Goal: Information Seeking & Learning: Check status

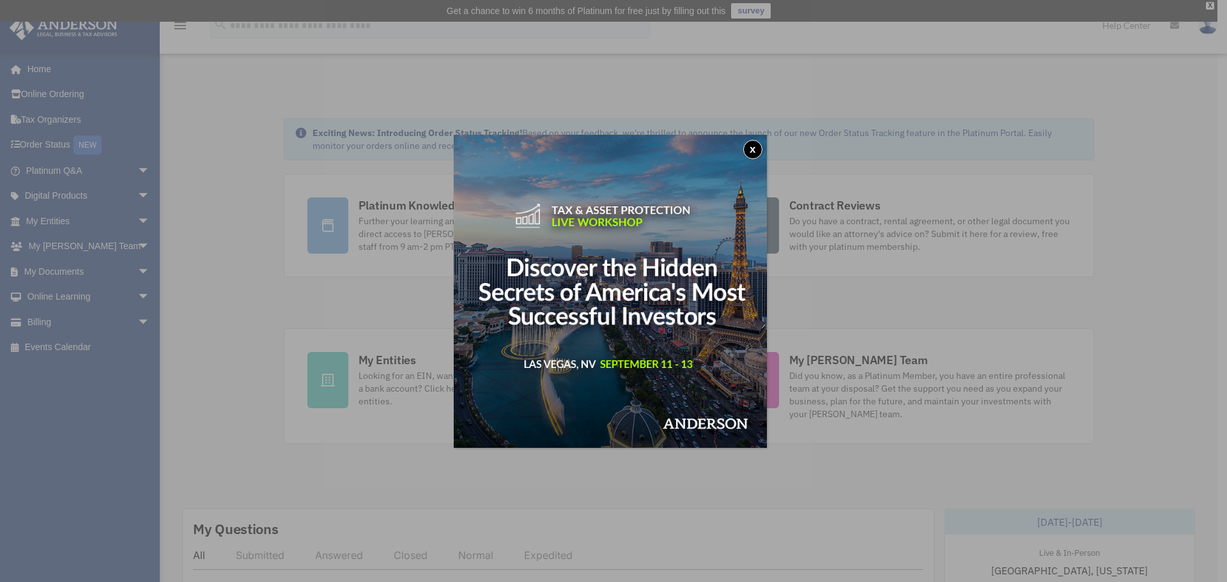
click at [758, 150] on button "x" at bounding box center [752, 149] width 19 height 19
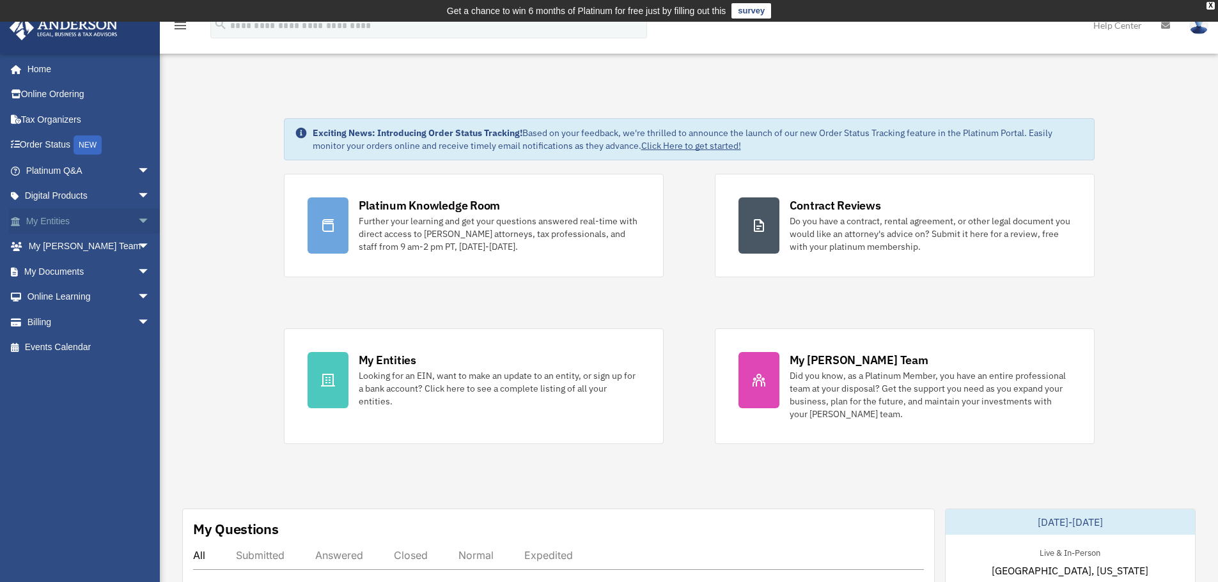
click at [46, 224] on link "My Entities arrow_drop_down" at bounding box center [89, 221] width 160 height 26
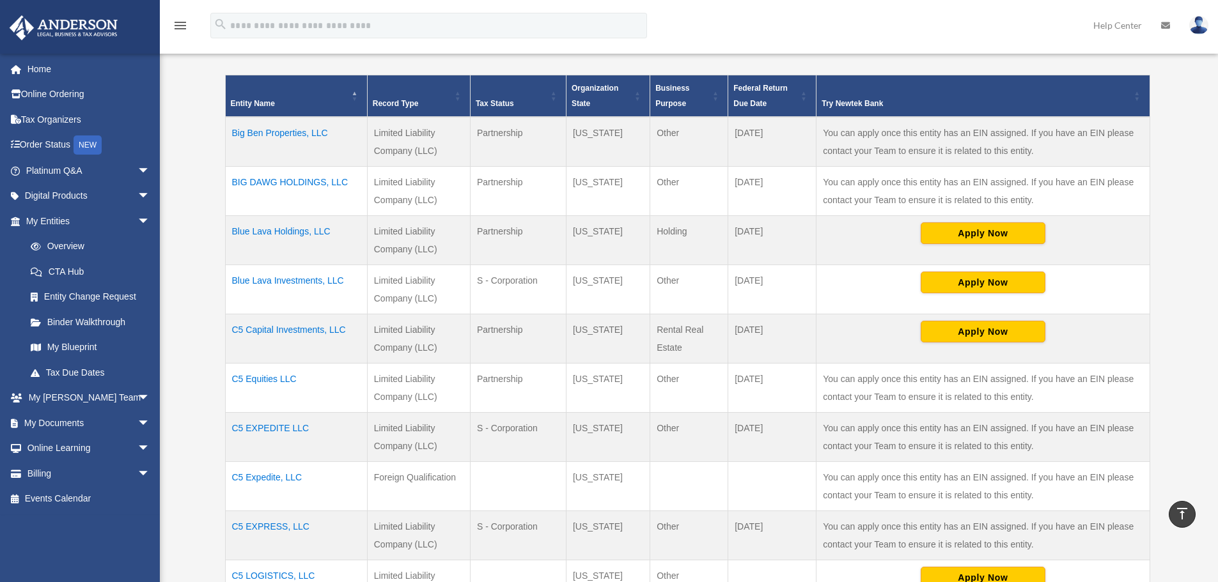
scroll to position [256, 0]
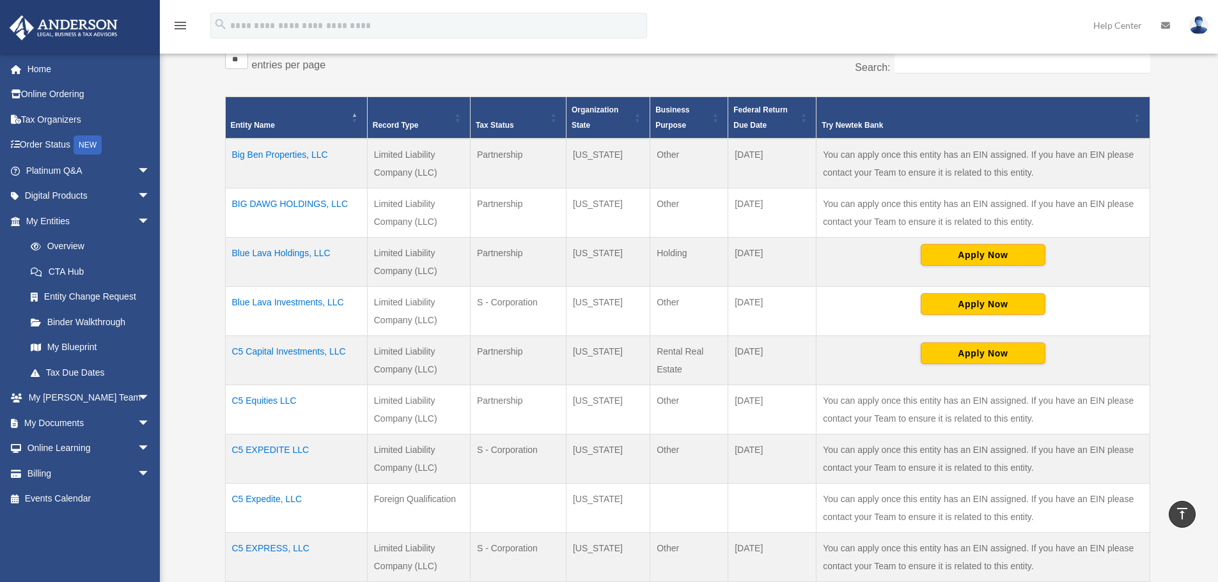
click at [267, 249] on td "Blue Lava Holdings, LLC" at bounding box center [296, 262] width 142 height 49
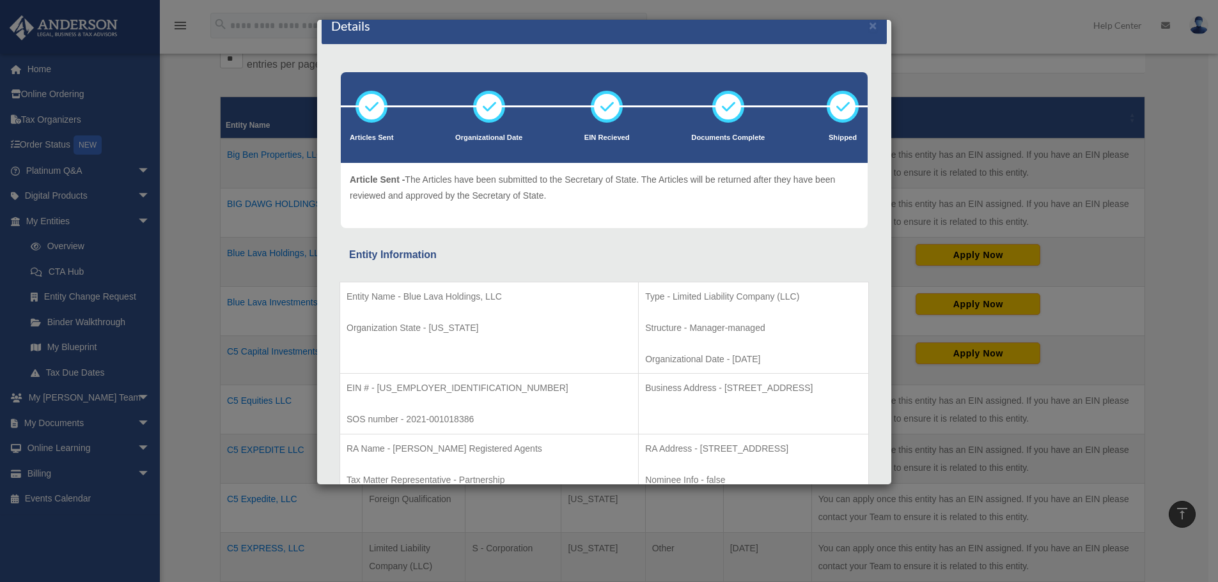
scroll to position [0, 0]
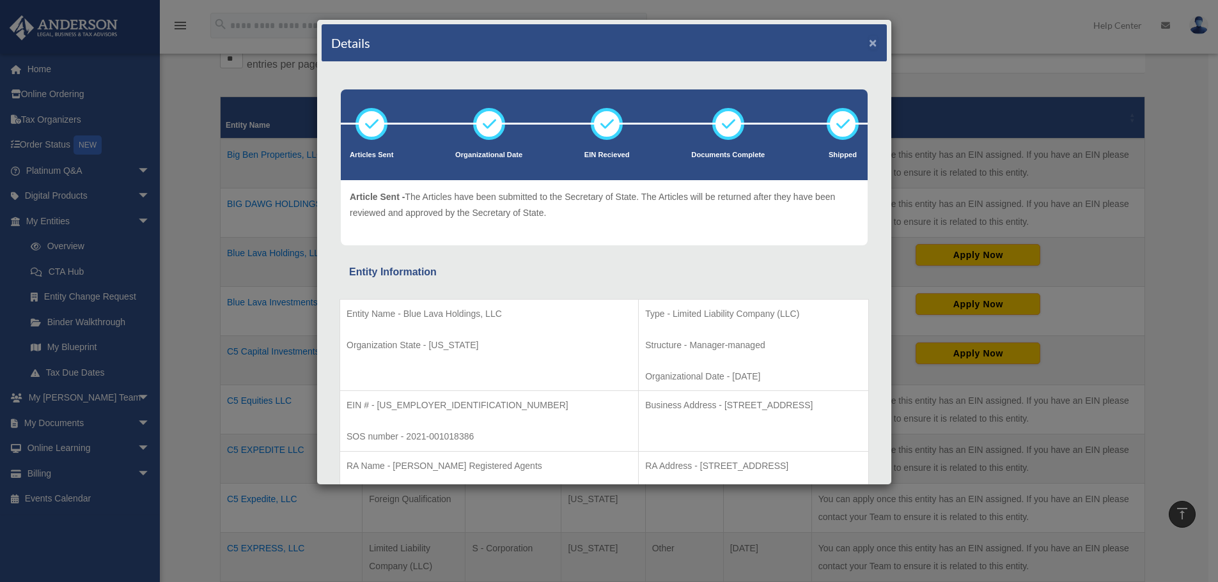
click at [869, 45] on button "×" at bounding box center [873, 42] width 8 height 13
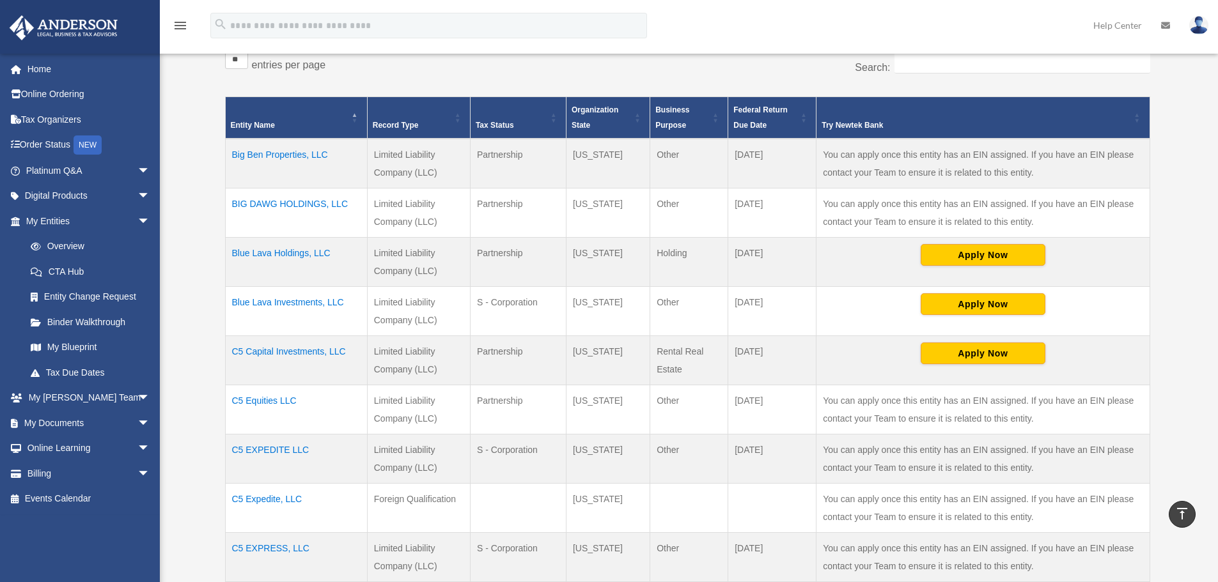
click at [263, 448] on td "C5 EXPEDITE LLC" at bounding box center [296, 459] width 142 height 49
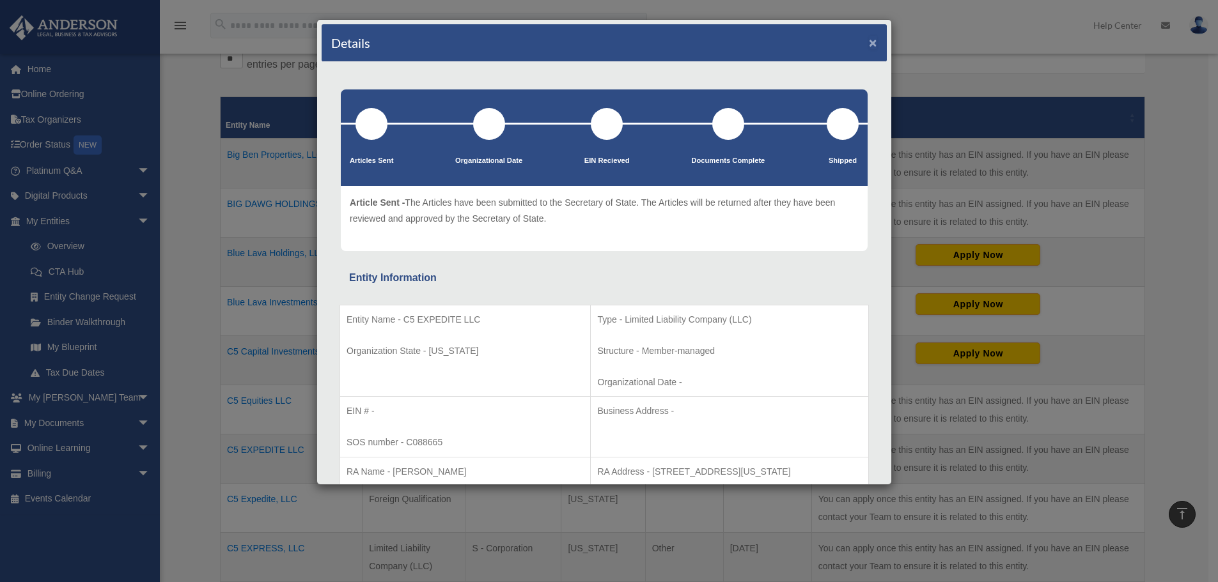
click at [869, 42] on button "×" at bounding box center [873, 42] width 8 height 13
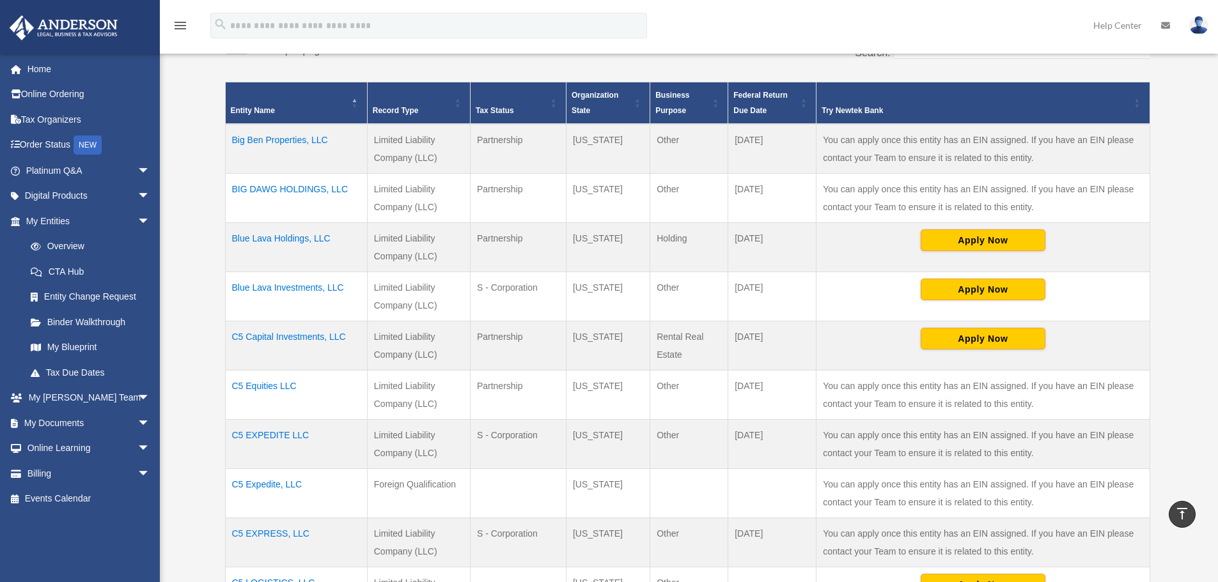
scroll to position [256, 0]
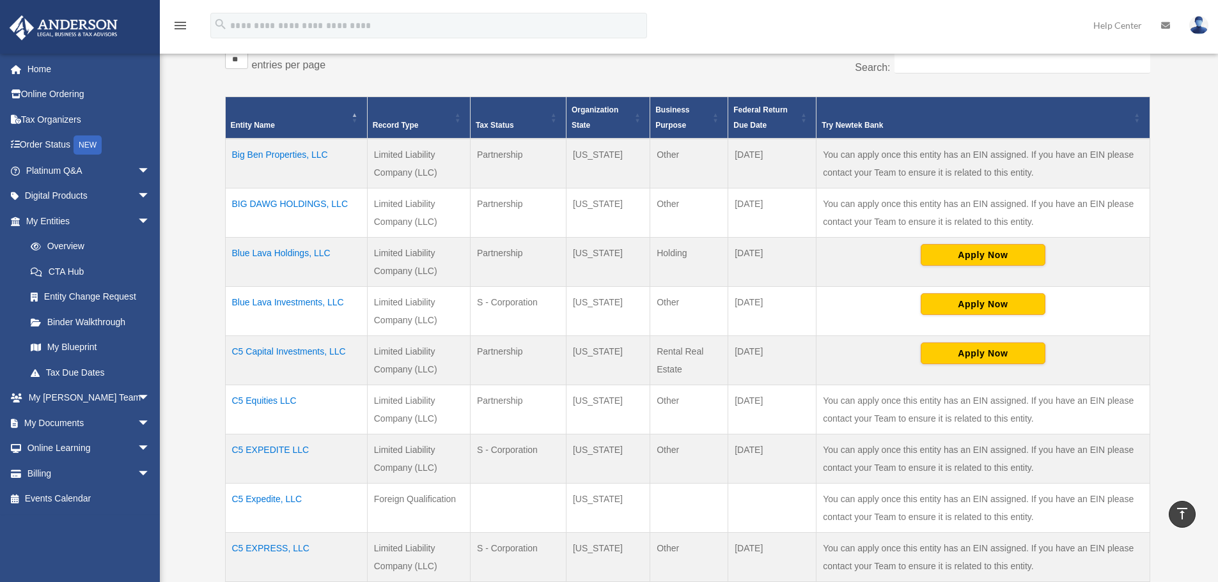
click at [274, 199] on td "BIG DAWG HOLDINGS, LLC" at bounding box center [296, 213] width 142 height 49
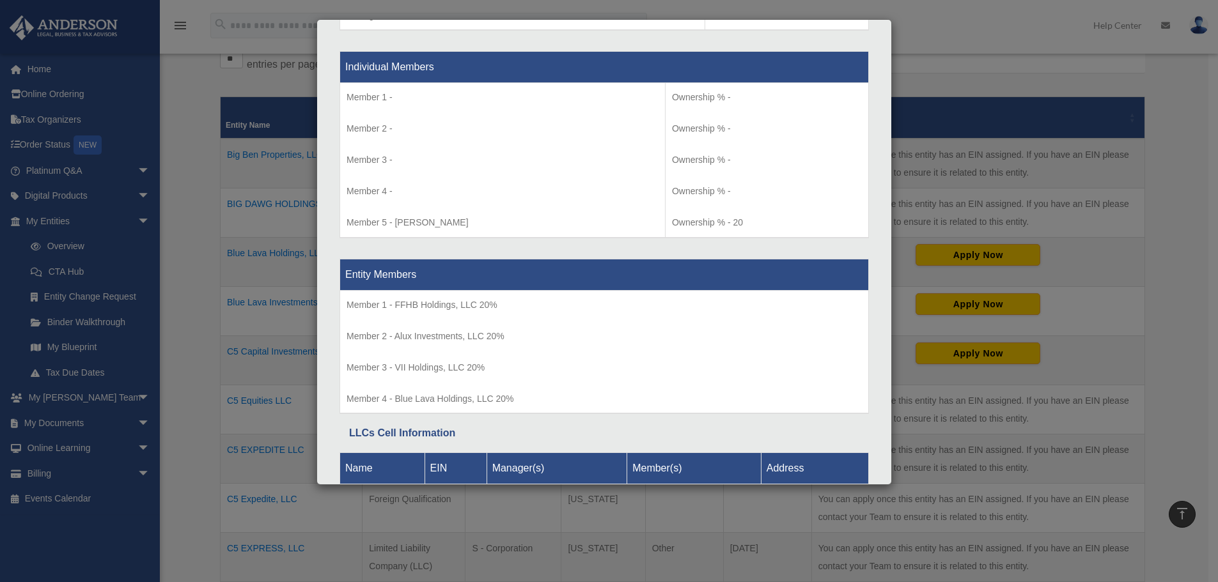
scroll to position [1342, 0]
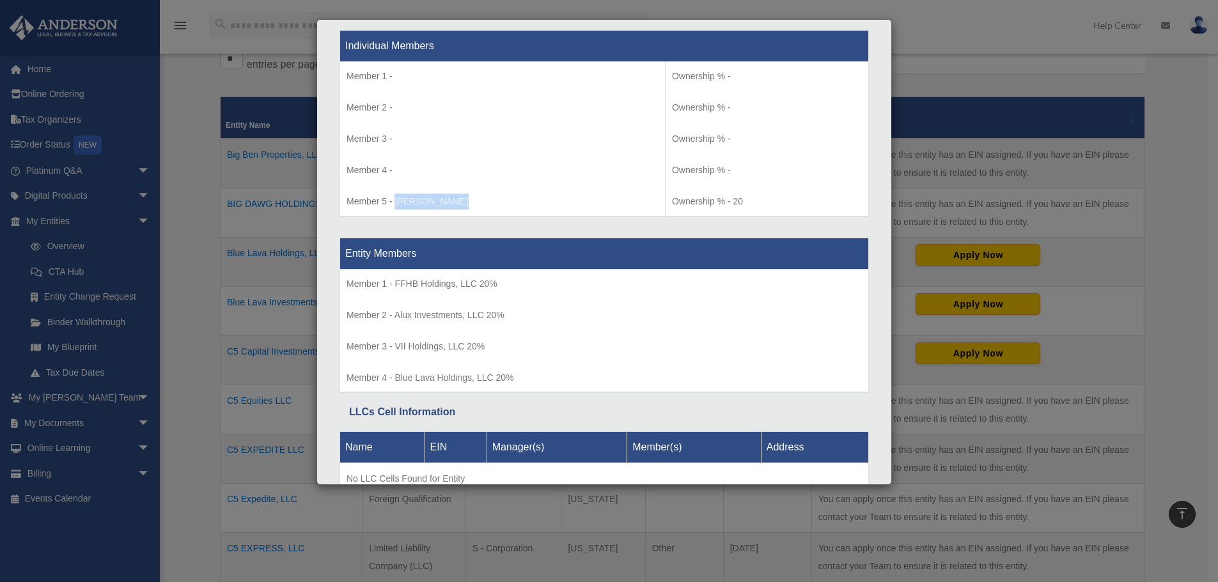
drag, startPoint x: 395, startPoint y: 202, endPoint x: 461, endPoint y: 201, distance: 65.8
click at [461, 201] on p "Member 5 - Joshua Wenger" at bounding box center [502, 202] width 312 height 16
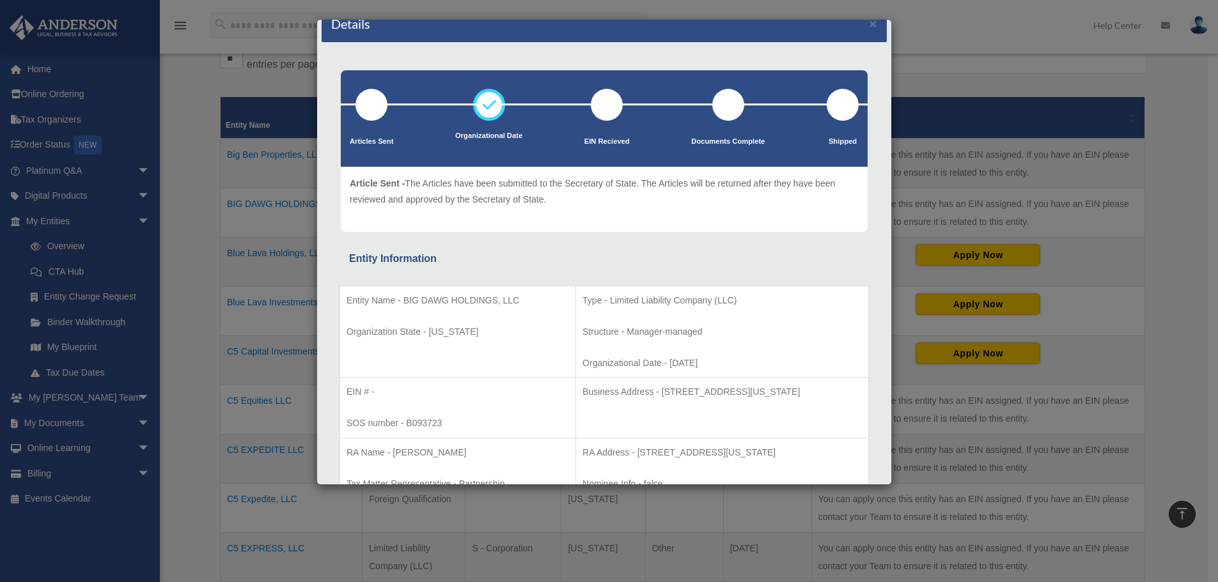
scroll to position [5, 0]
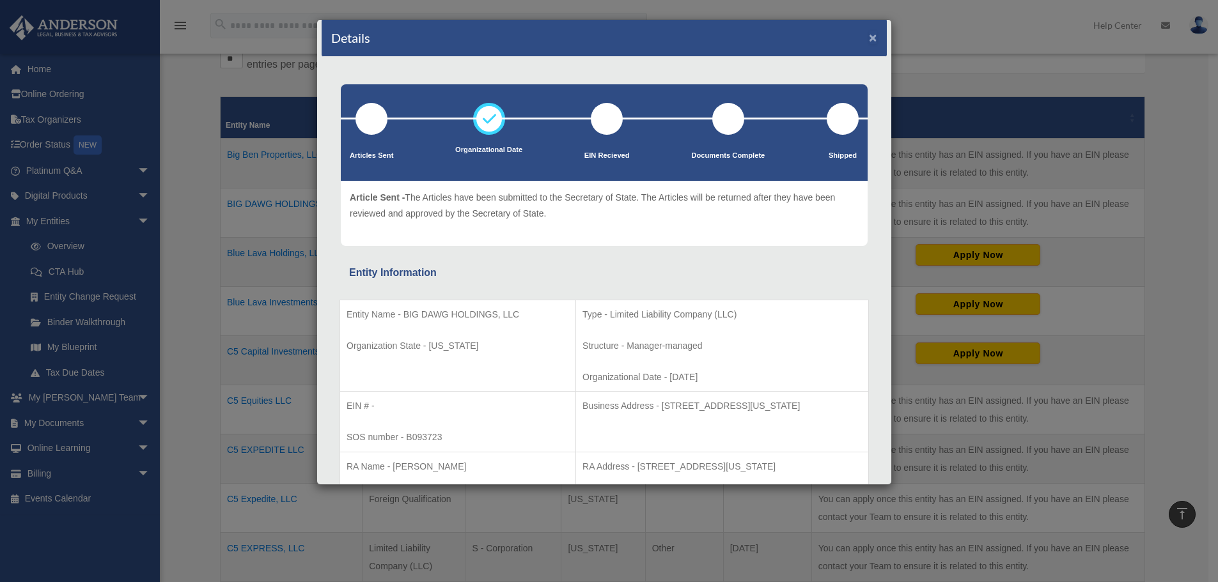
click at [869, 35] on button "×" at bounding box center [873, 37] width 8 height 13
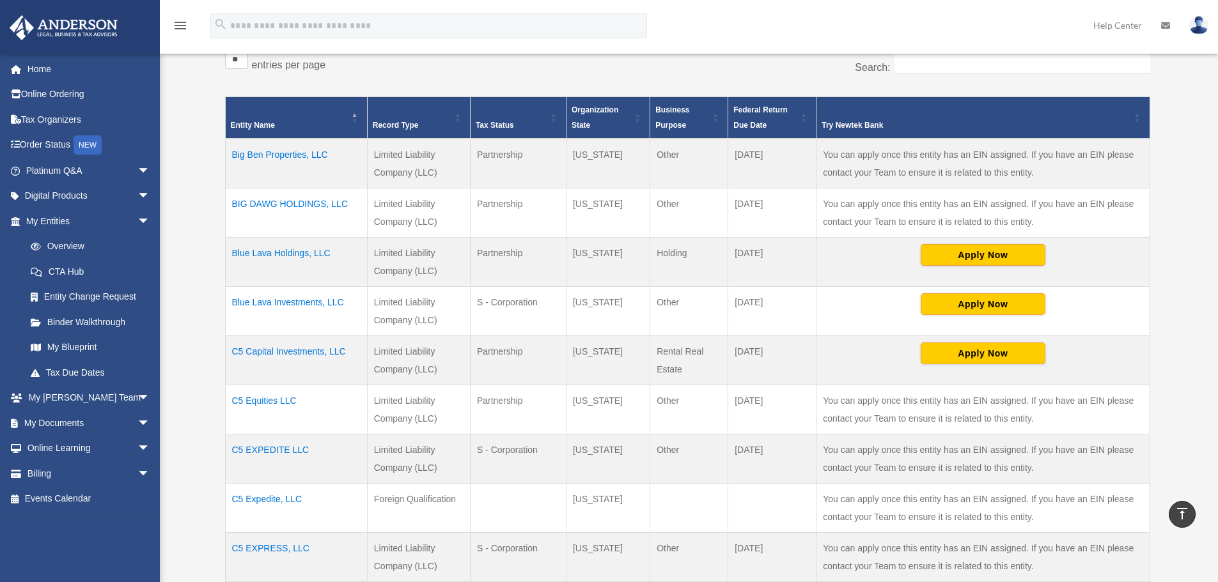
click at [265, 151] on td "Big Ben Properties, LLC" at bounding box center [296, 164] width 142 height 50
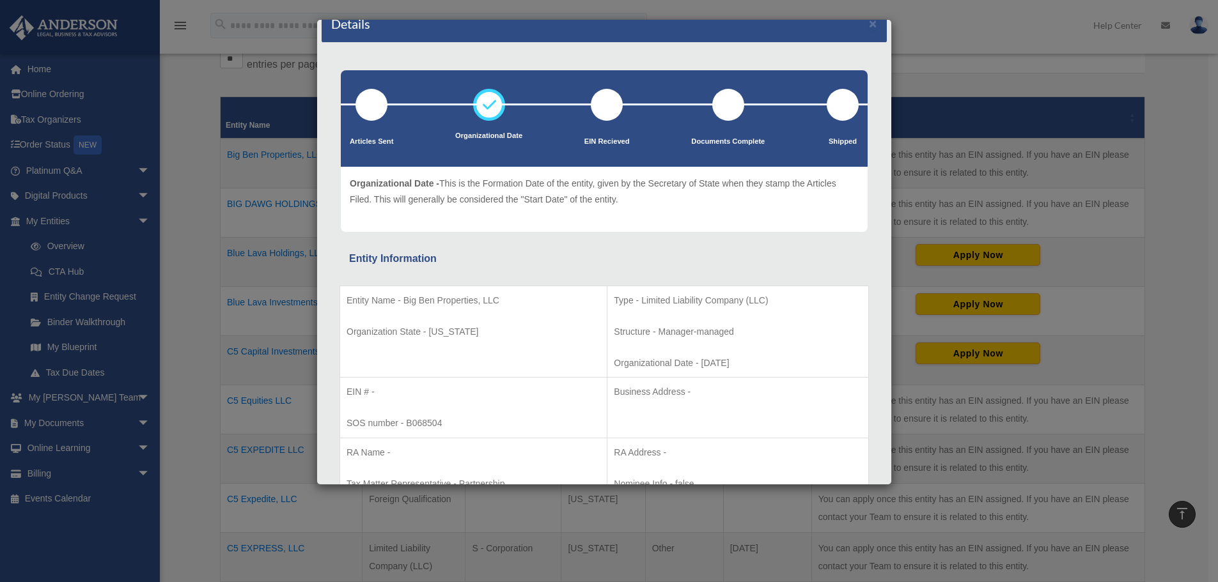
scroll to position [0, 0]
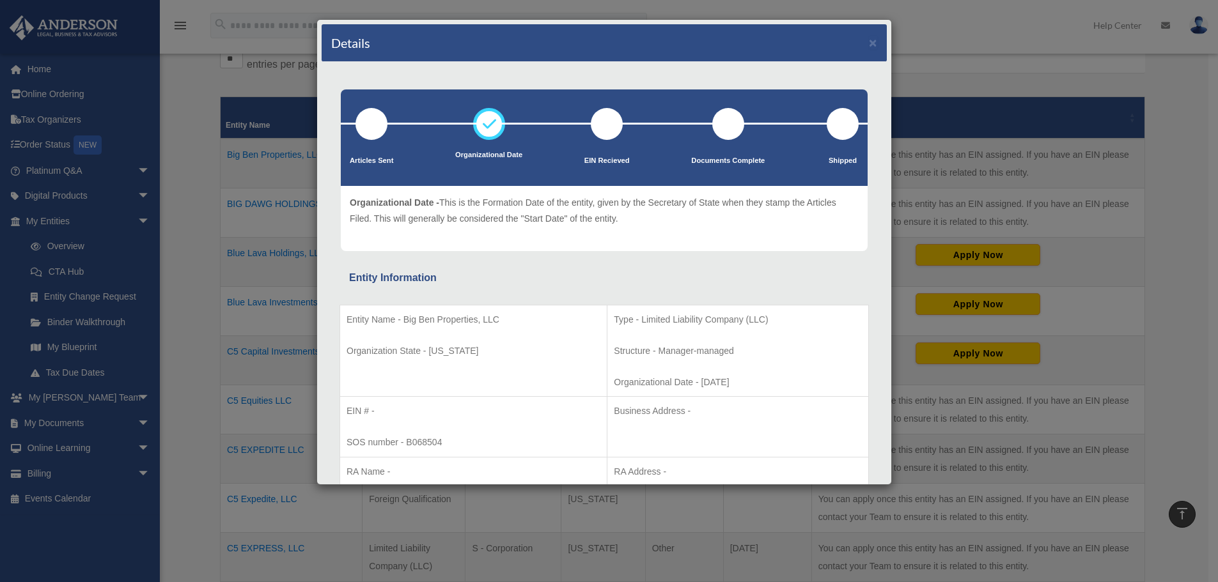
click at [858, 40] on div "Details ×" at bounding box center [603, 43] width 565 height 38
click at [856, 39] on div "Details ×" at bounding box center [603, 43] width 565 height 38
click at [869, 42] on button "×" at bounding box center [873, 42] width 8 height 13
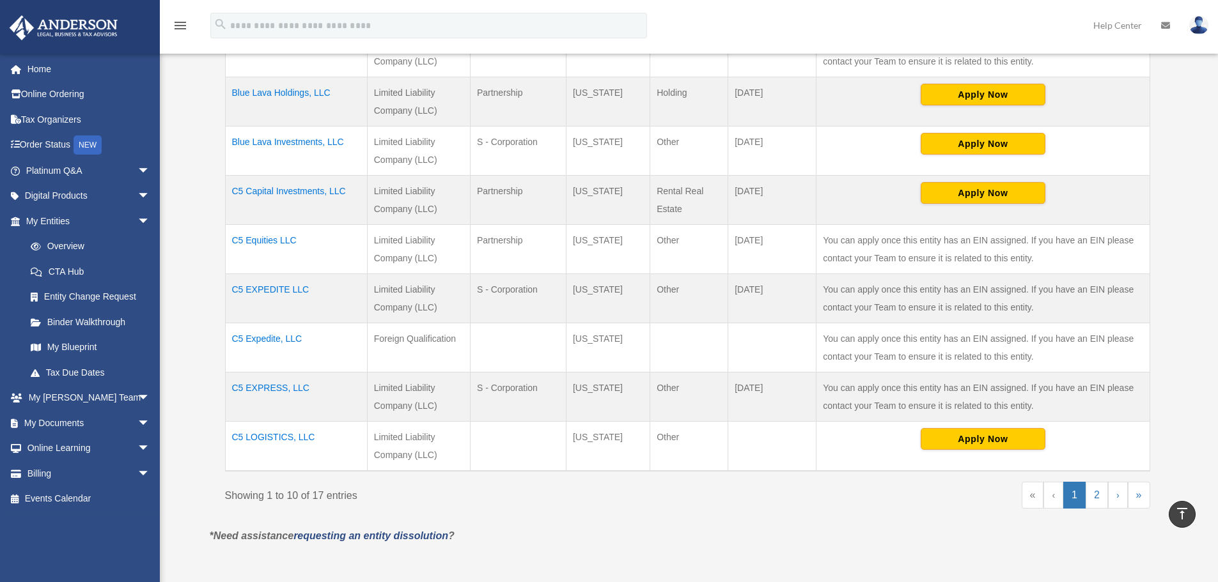
scroll to position [447, 0]
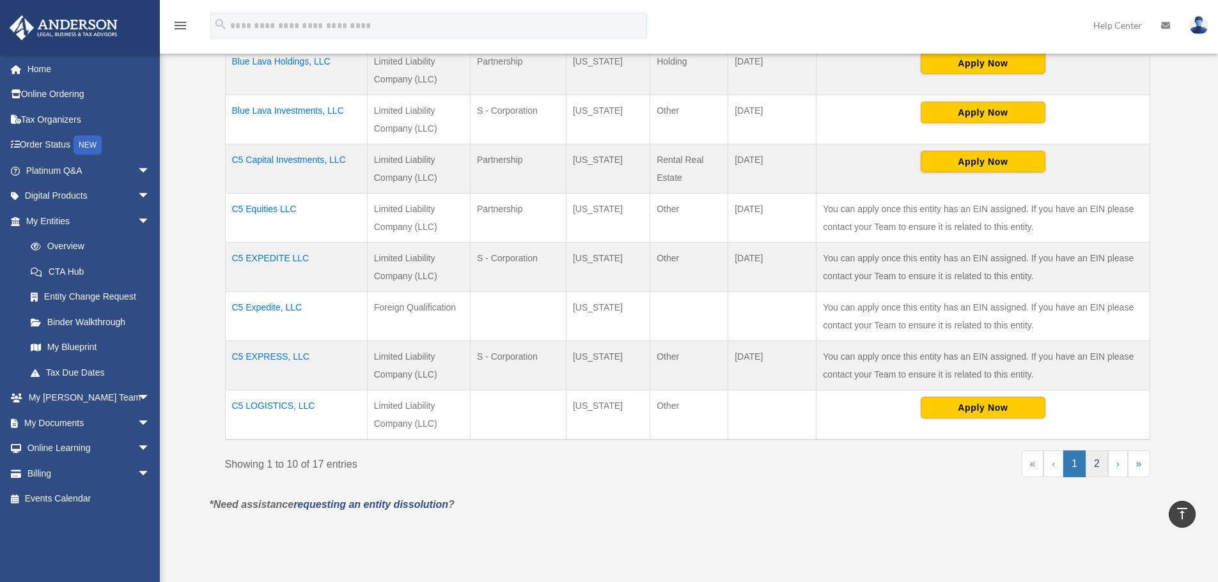
click at [1095, 460] on link "2" at bounding box center [1096, 464] width 22 height 27
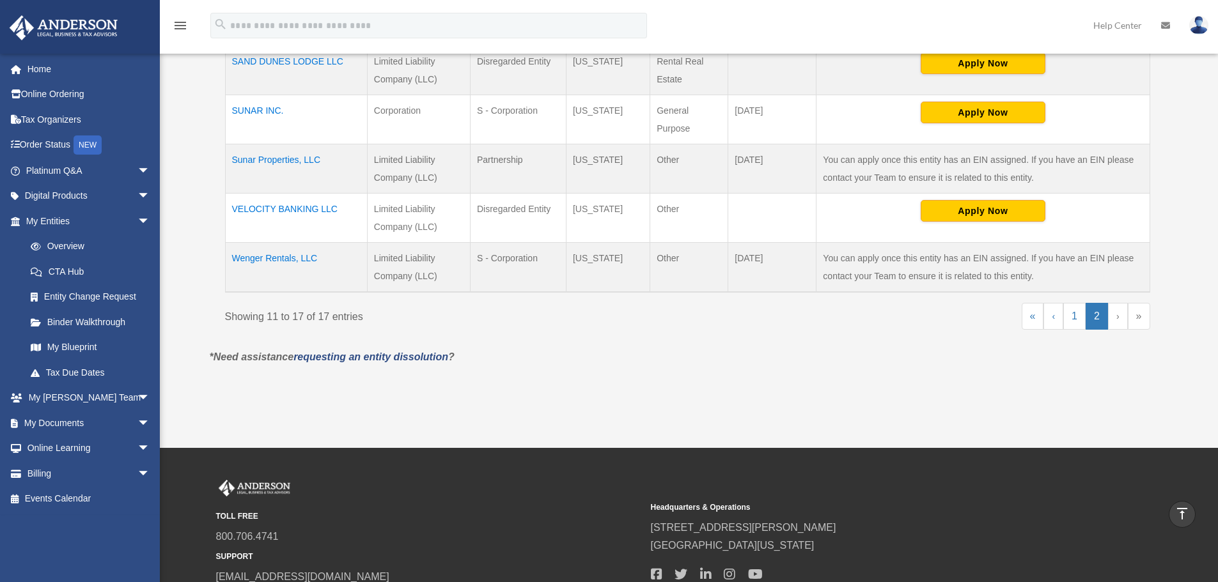
scroll to position [320, 0]
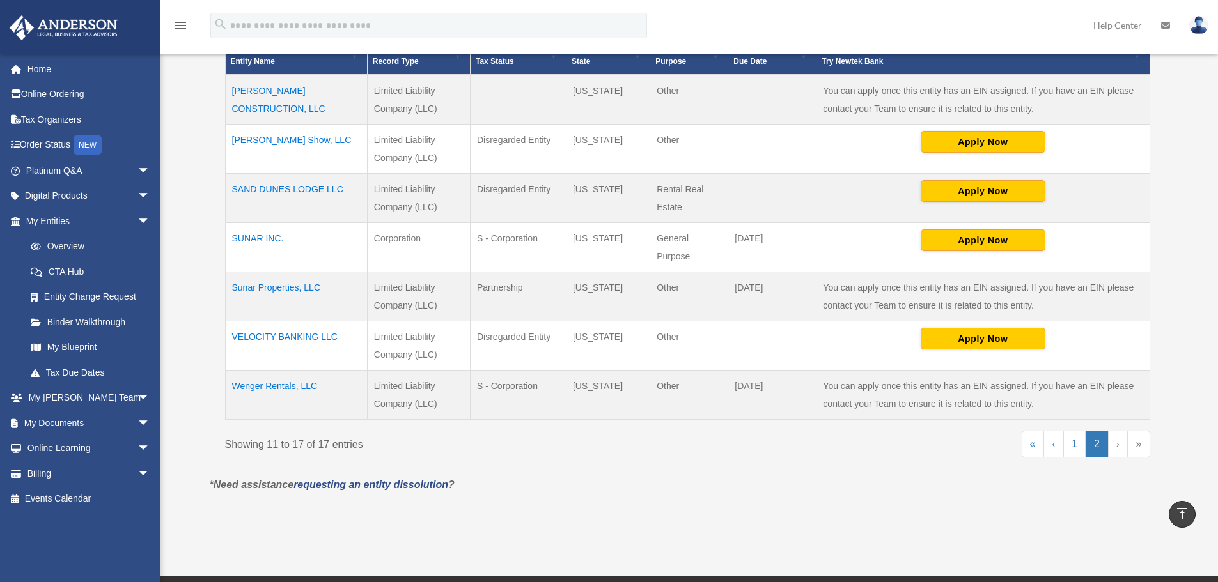
click at [249, 234] on td "SUNAR INC." at bounding box center [296, 247] width 142 height 49
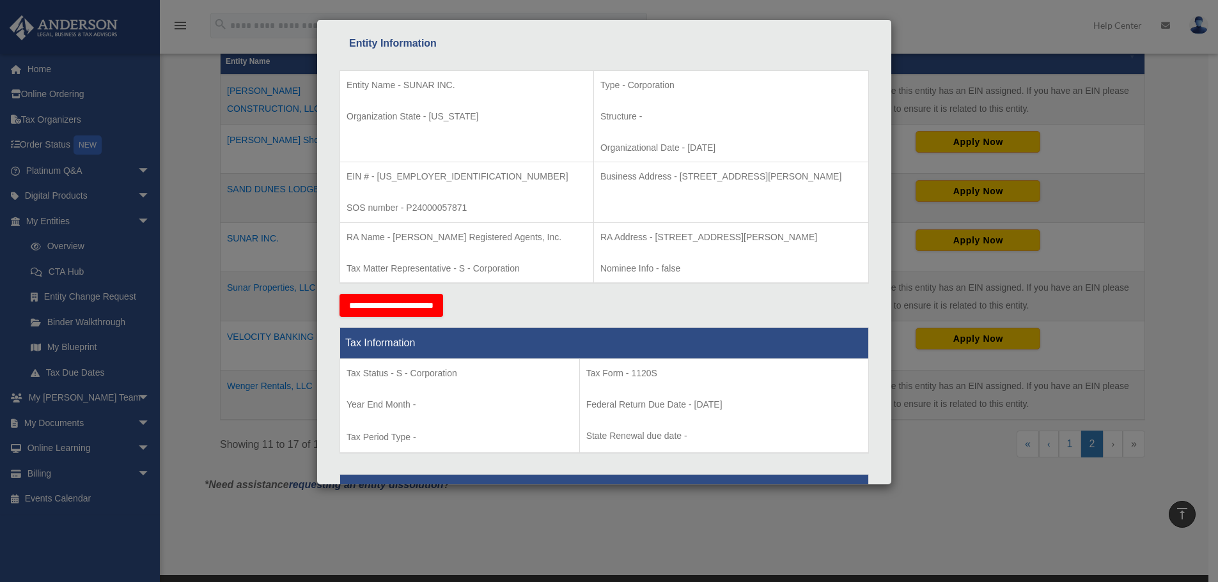
scroll to position [0, 0]
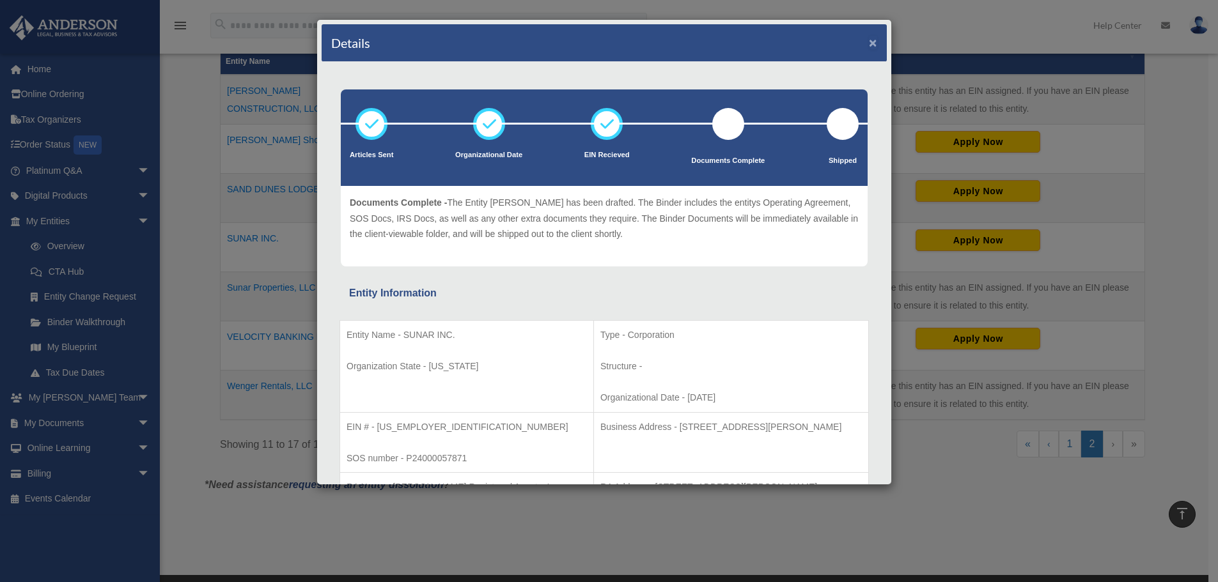
click at [869, 41] on button "×" at bounding box center [873, 42] width 8 height 13
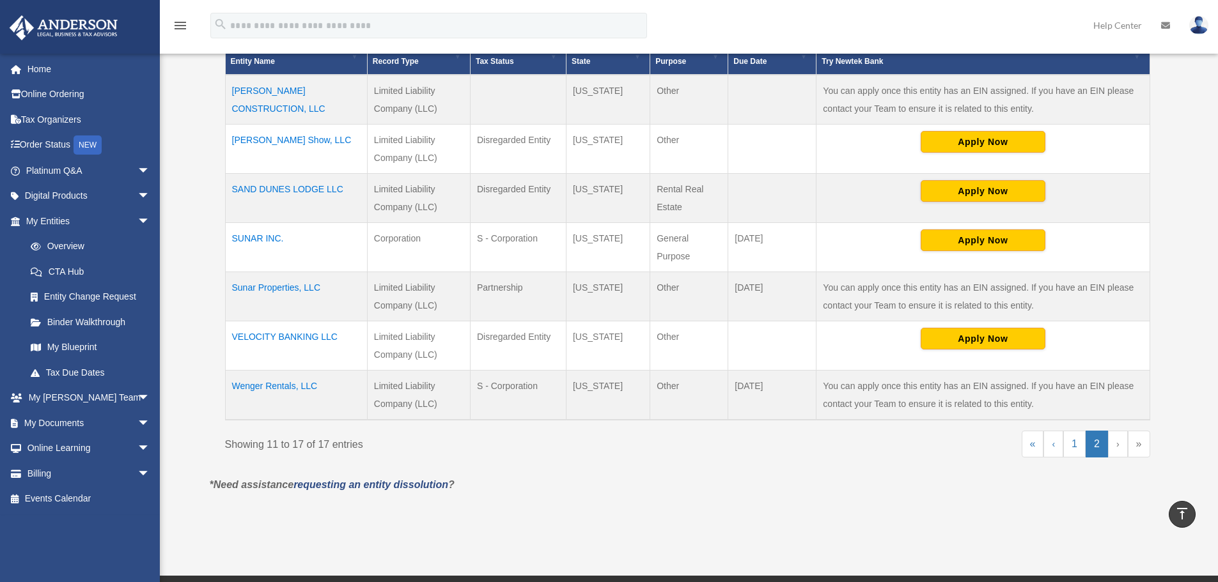
click at [275, 383] on td "Wenger Rentals, LLC" at bounding box center [296, 396] width 142 height 50
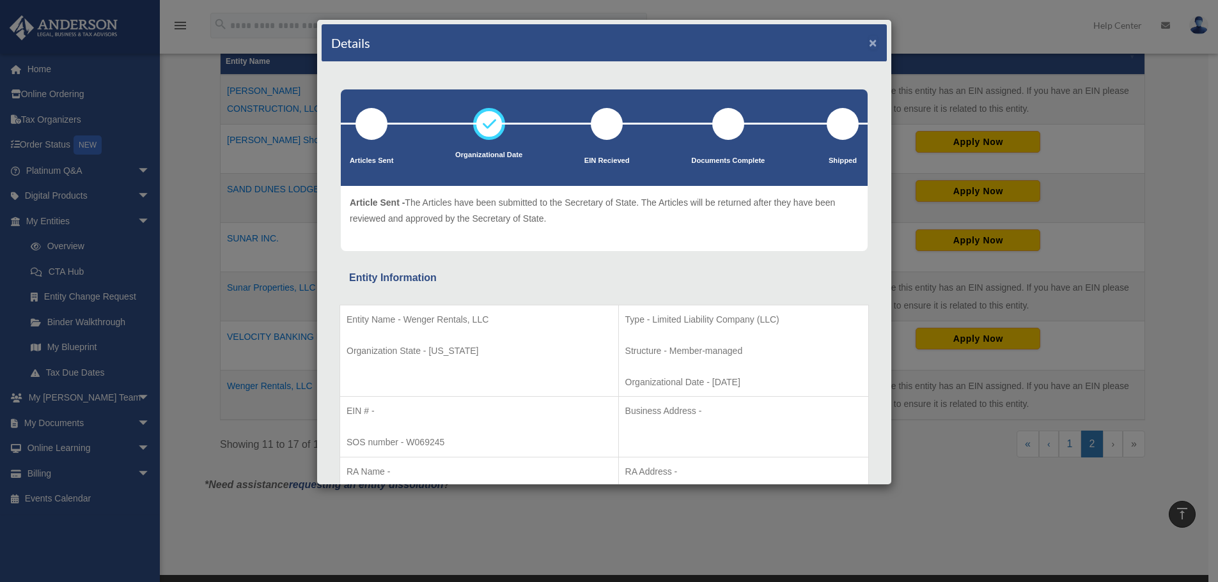
click at [869, 42] on button "×" at bounding box center [873, 42] width 8 height 13
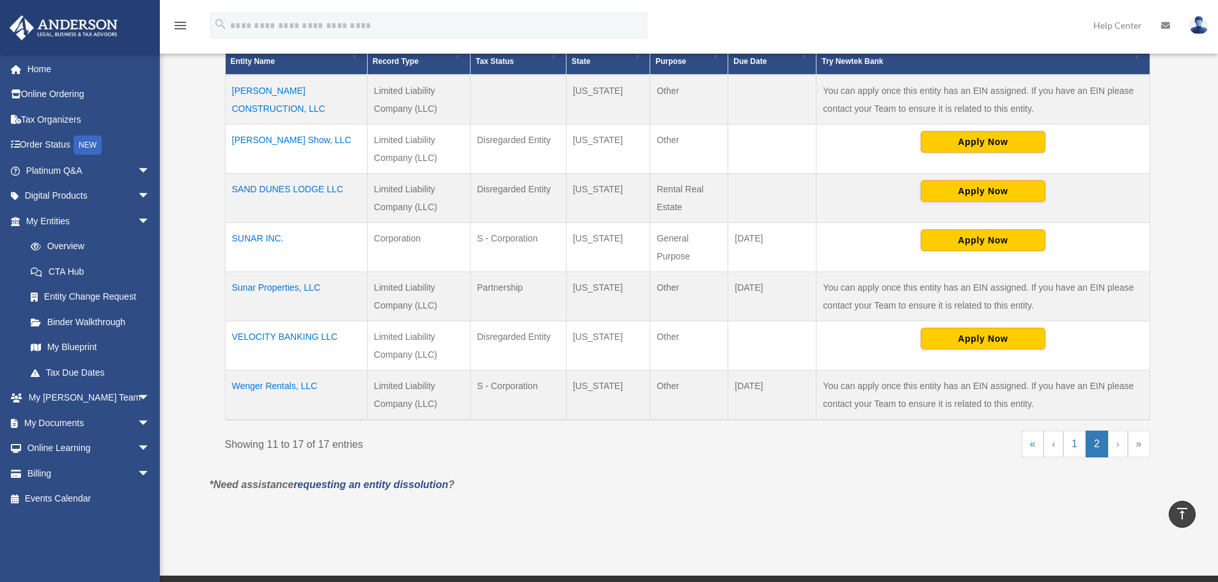
click at [282, 332] on td "VELOCITY BANKING LLC" at bounding box center [296, 345] width 142 height 49
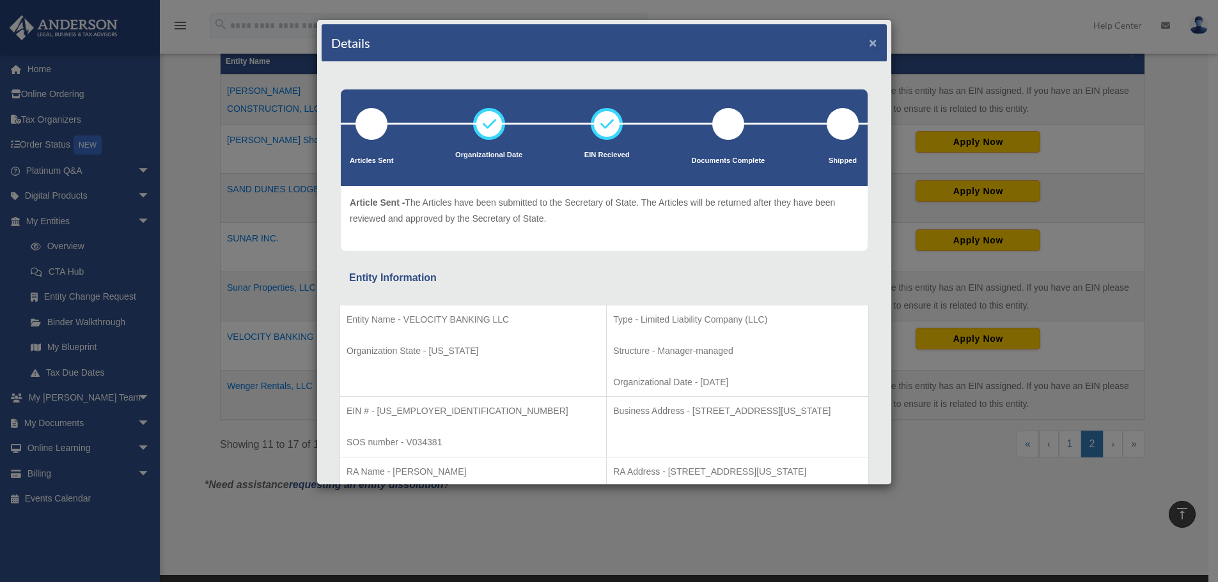
click at [869, 43] on button "×" at bounding box center [873, 42] width 8 height 13
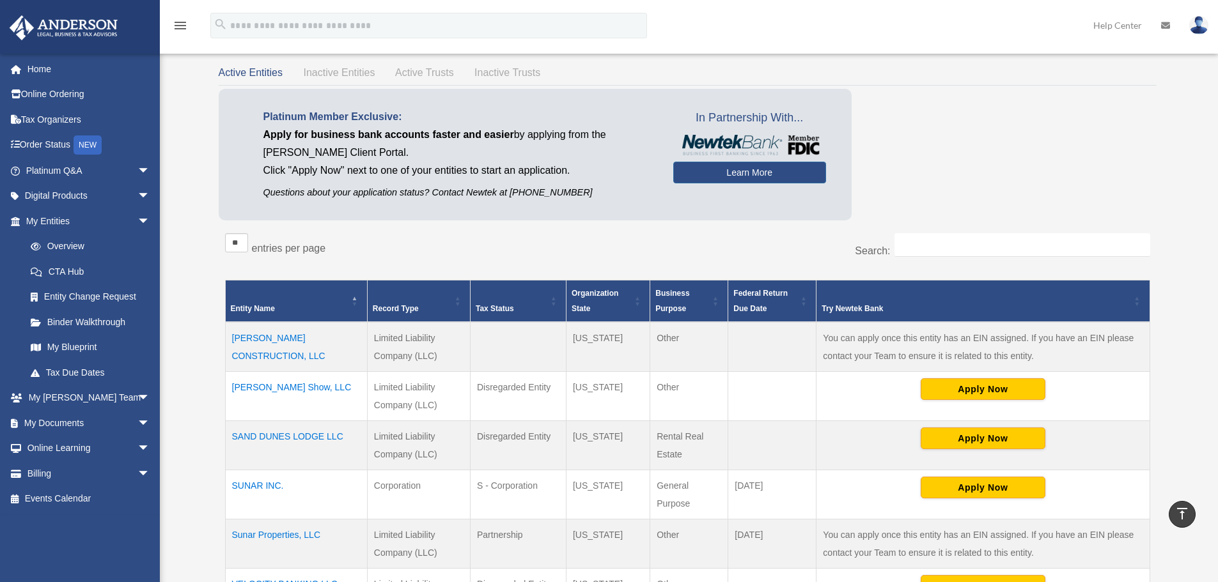
scroll to position [64, 0]
